Goal: Task Accomplishment & Management: Manage account settings

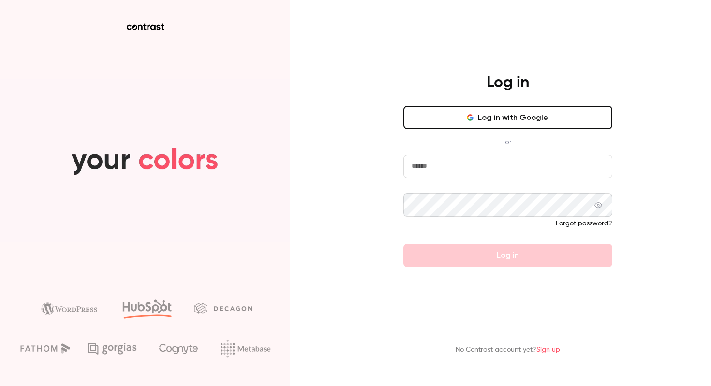
type input "******"
click at [529, 117] on button "Log in with Google" at bounding box center [507, 117] width 209 height 23
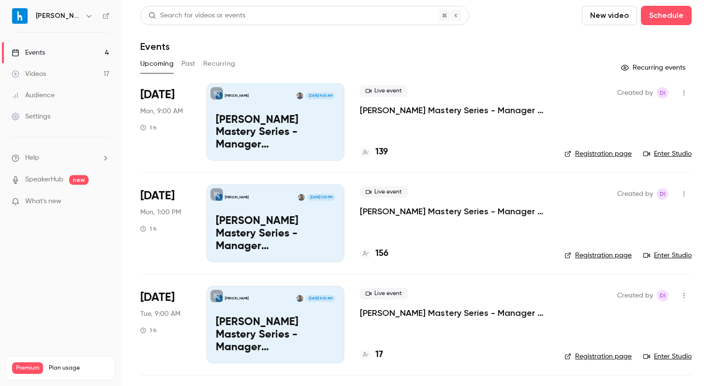
click at [607, 157] on link "Registration page" at bounding box center [597, 154] width 67 height 10
click at [680, 92] on icon "button" at bounding box center [684, 92] width 8 height 7
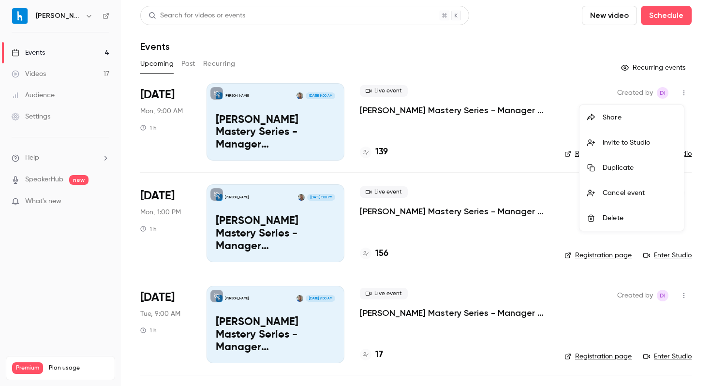
click at [452, 148] on div at bounding box center [355, 193] width 711 height 386
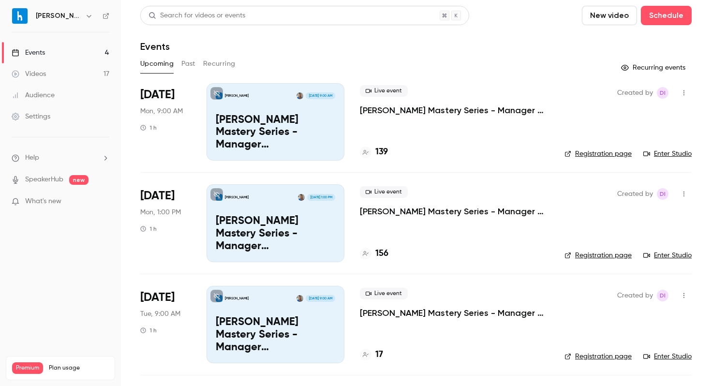
click at [328, 133] on p "[PERSON_NAME] Mastery Series - Manager Schedules_October 20 Session 1" at bounding box center [275, 132] width 119 height 37
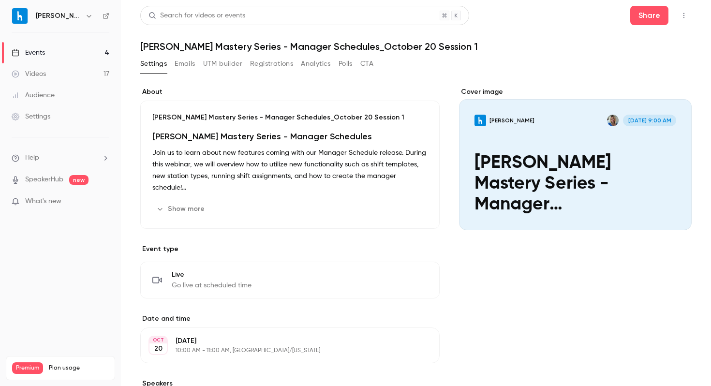
click at [328, 133] on strong "[PERSON_NAME] Mastery Series - Manager Schedules" at bounding box center [261, 136] width 219 height 11
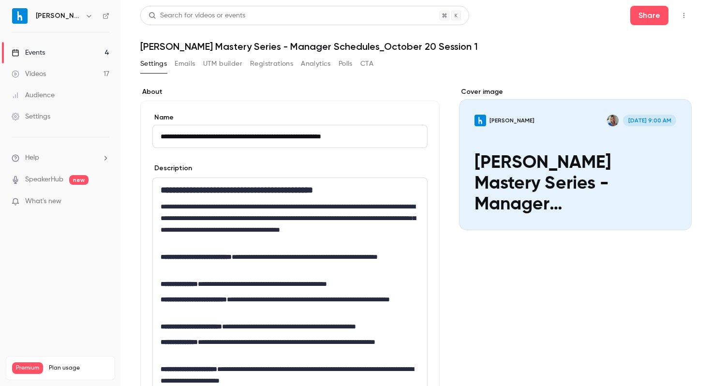
click at [347, 63] on button "Polls" at bounding box center [345, 63] width 14 height 15
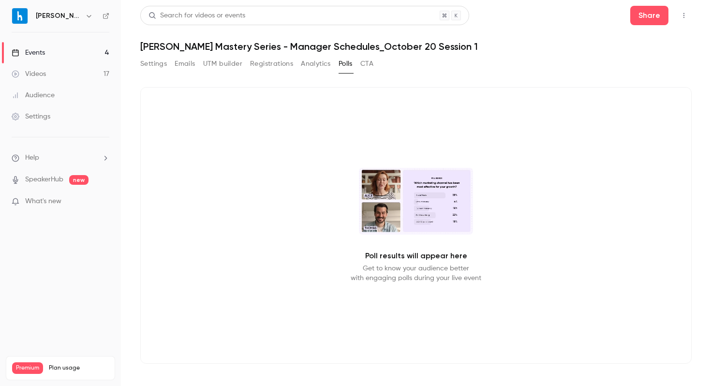
click at [371, 68] on button "CTA" at bounding box center [366, 63] width 13 height 15
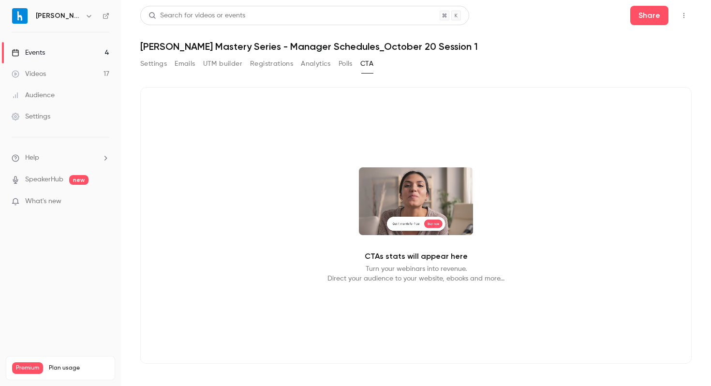
click at [321, 60] on button "Analytics" at bounding box center [316, 63] width 30 height 15
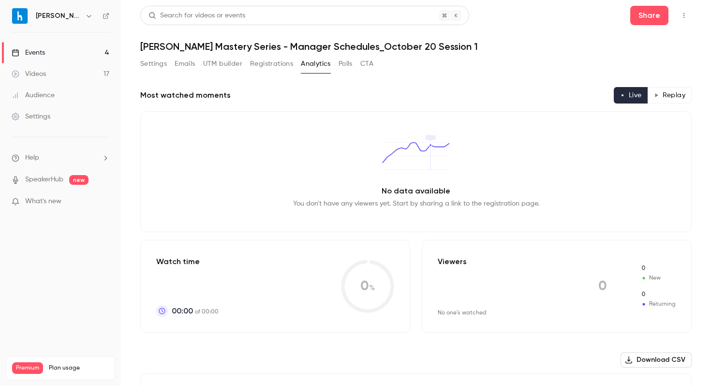
click at [150, 60] on button "Settings" at bounding box center [153, 63] width 27 height 15
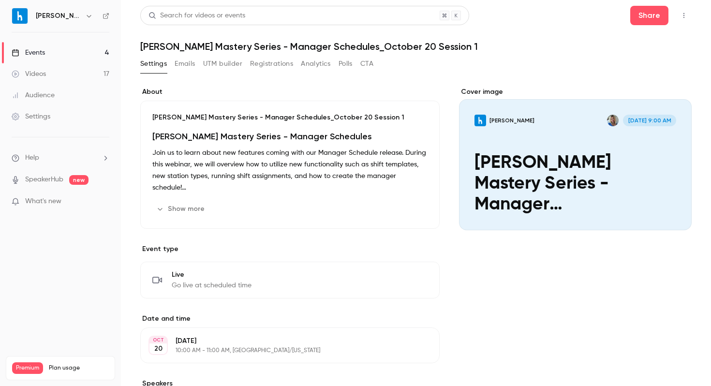
click at [258, 65] on button "Registrations" at bounding box center [271, 63] width 43 height 15
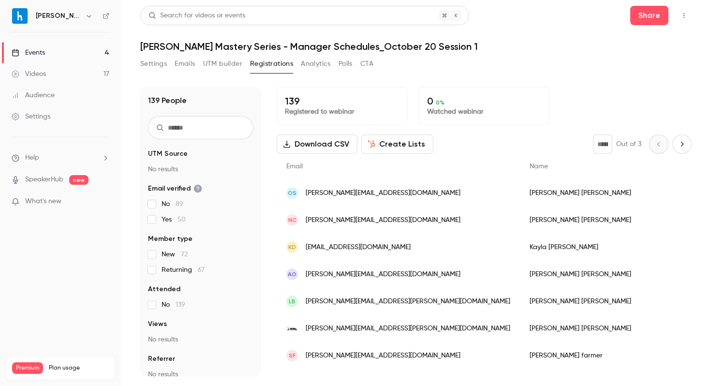
click at [340, 146] on button "Download CSV" at bounding box center [317, 143] width 81 height 19
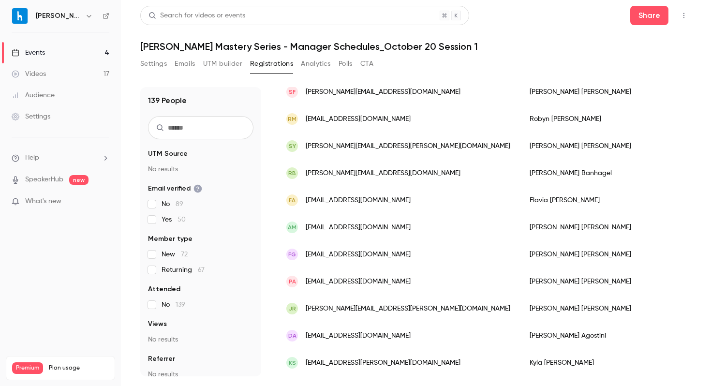
click at [87, 57] on link "Events 4" at bounding box center [60, 52] width 121 height 21
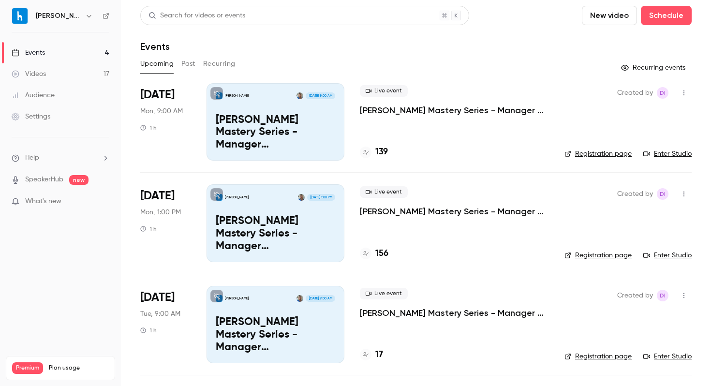
click at [45, 114] on div "Settings" at bounding box center [31, 117] width 39 height 10
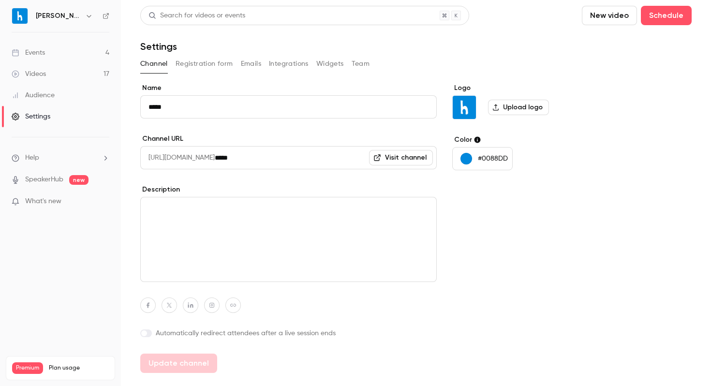
click at [72, 52] on link "Events 4" at bounding box center [60, 52] width 121 height 21
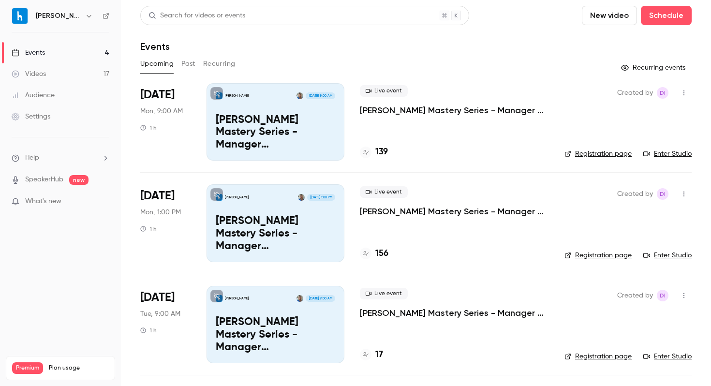
click at [79, 197] on p "What's new" at bounding box center [53, 201] width 82 height 10
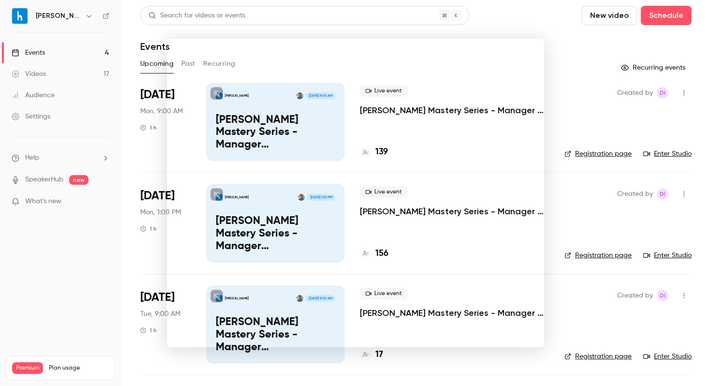
click at [567, 47] on div at bounding box center [355, 193] width 711 height 386
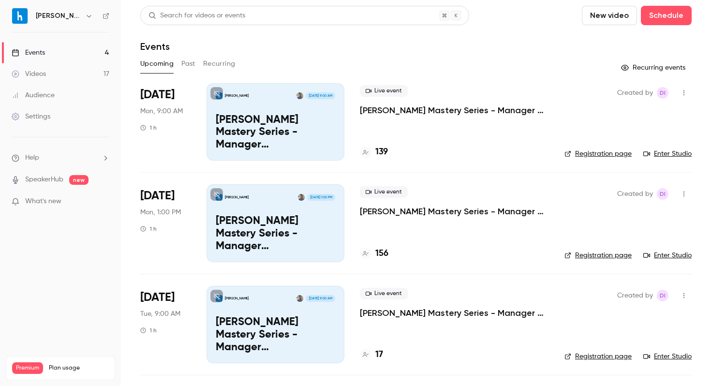
click at [600, 154] on link "Registration page" at bounding box center [597, 154] width 67 height 10
